Goal: Check status: Check status

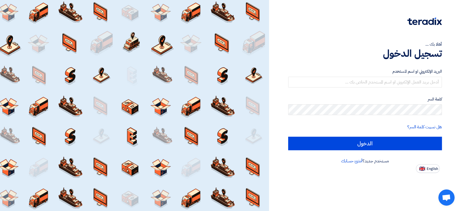
click at [389, 74] on label "البريد الإلكتروني او اسم المستخدم" at bounding box center [365, 71] width 154 height 6
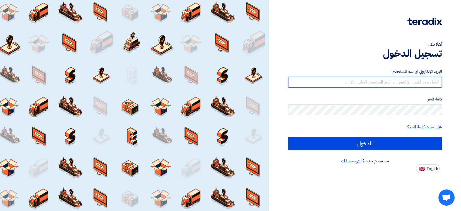
click at [381, 83] on input "text" at bounding box center [365, 82] width 154 height 11
type input "[EMAIL_ADDRESS][DOMAIN_NAME]"
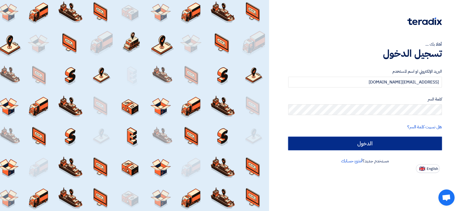
click at [344, 144] on input "الدخول" at bounding box center [365, 143] width 154 height 13
type input "Sign in"
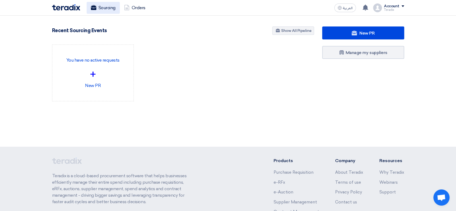
click at [104, 10] on link "Sourcing" at bounding box center [103, 8] width 33 height 12
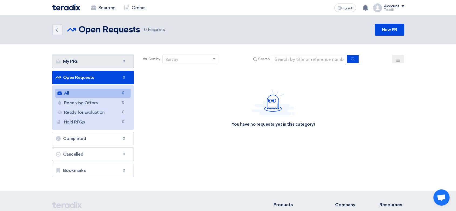
click at [106, 61] on link "My PRs My PRs 0" at bounding box center [93, 61] width 82 height 13
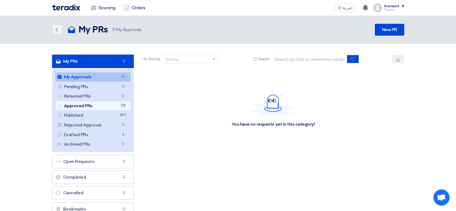
click at [106, 104] on link "Approved PRs Approved PRs 721" at bounding box center [93, 105] width 76 height 9
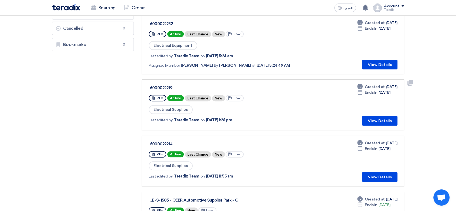
scroll to position [180, 0]
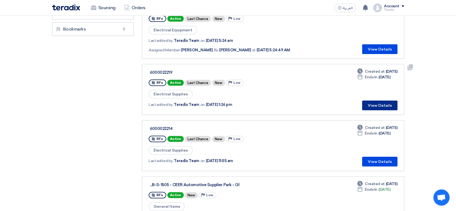
click at [384, 105] on button "View Details" at bounding box center [379, 105] width 35 height 10
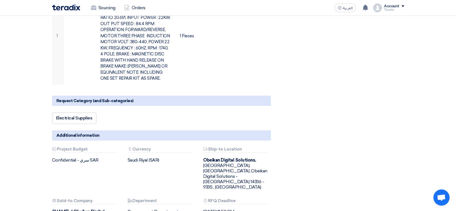
scroll to position [60, 0]
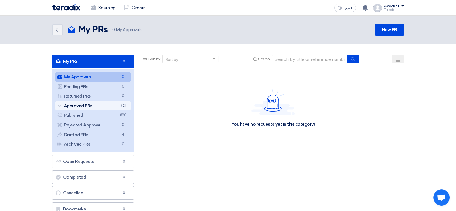
click at [116, 107] on link "Approved PRs Approved PRs 721" at bounding box center [93, 105] width 76 height 9
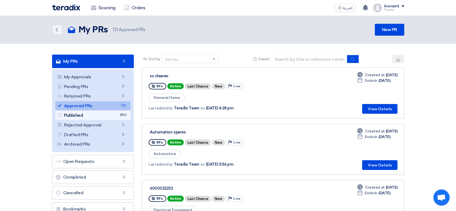
click at [109, 114] on link "Published Published 890" at bounding box center [93, 115] width 76 height 9
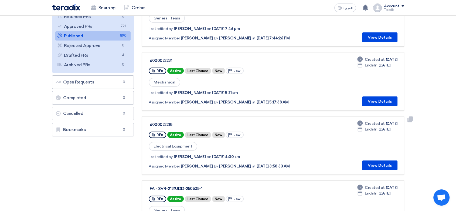
scroll to position [90, 0]
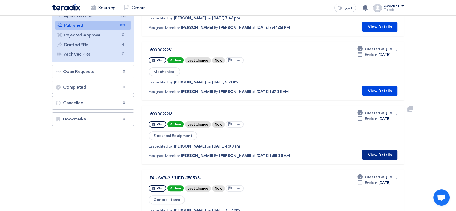
click at [381, 152] on button "View Details" at bounding box center [379, 155] width 35 height 10
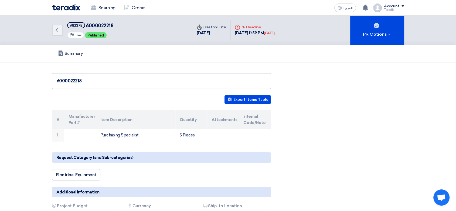
click at [69, 5] on img at bounding box center [66, 7] width 28 height 6
